Goal: Task Accomplishment & Management: Complete application form

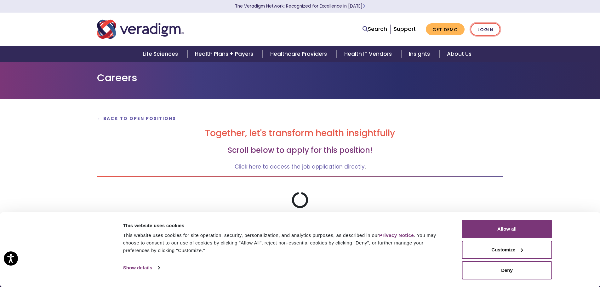
click at [476, 25] on link "Login" at bounding box center [485, 29] width 30 height 13
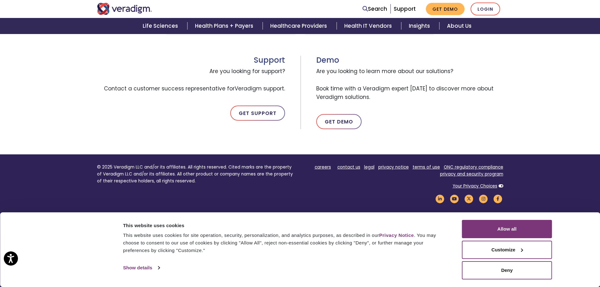
scroll to position [324, 0]
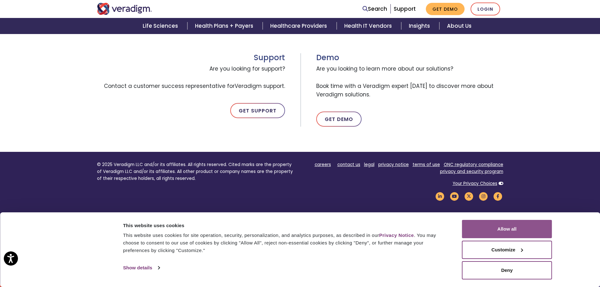
click at [501, 225] on button "Allow all" at bounding box center [507, 229] width 90 height 18
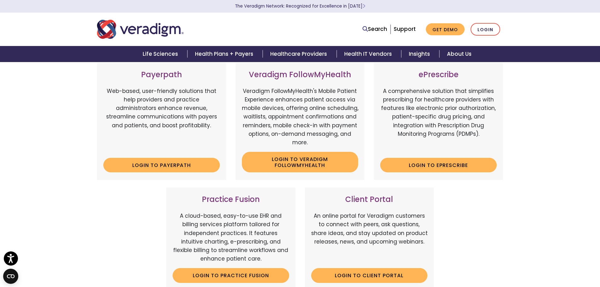
scroll to position [0, 0]
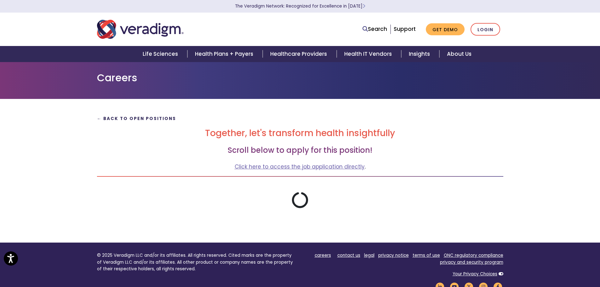
click at [138, 117] on strong "← Back to Open Positions" at bounding box center [136, 118] width 79 height 6
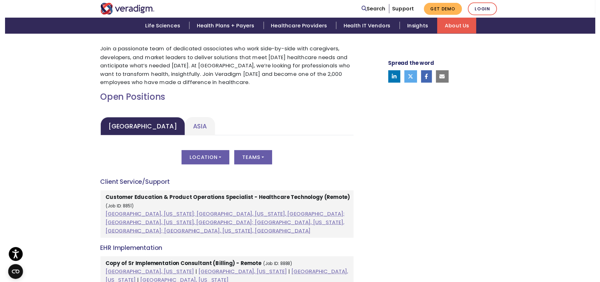
scroll to position [252, 0]
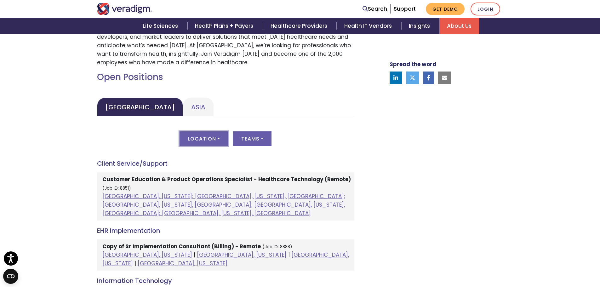
click at [205, 138] on button "Location" at bounding box center [203, 138] width 48 height 14
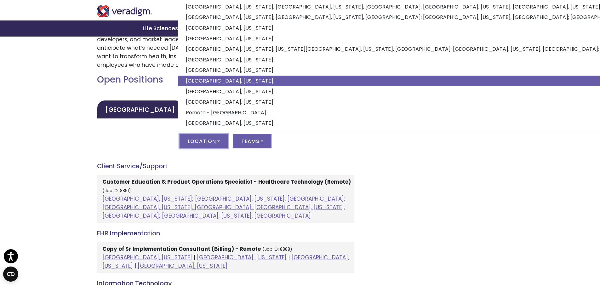
scroll to position [25, 0]
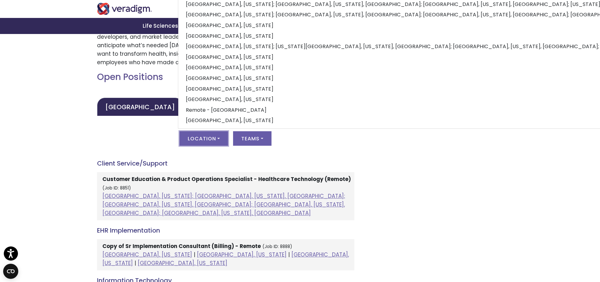
click at [139, 147] on div "Location All Albuquerque, New Mexico; Dallas, Texas, United States; Kansas City…" at bounding box center [225, 142] width 257 height 22
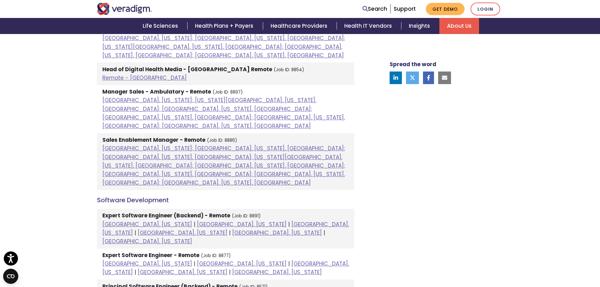
scroll to position [661, 0]
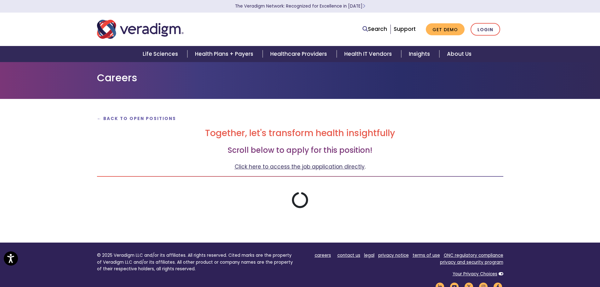
click at [281, 169] on link "Click here to access the job application directly" at bounding box center [299, 167] width 130 height 8
